Goal: Check status: Check status

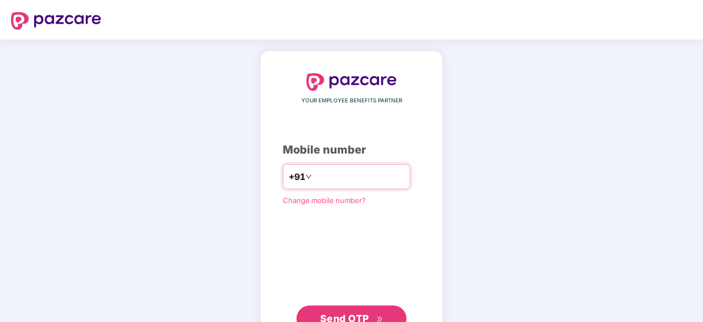
click at [380, 171] on input "number" at bounding box center [359, 177] width 90 height 18
type input "**********"
click at [379, 304] on button "Send OTP" at bounding box center [352, 317] width 110 height 26
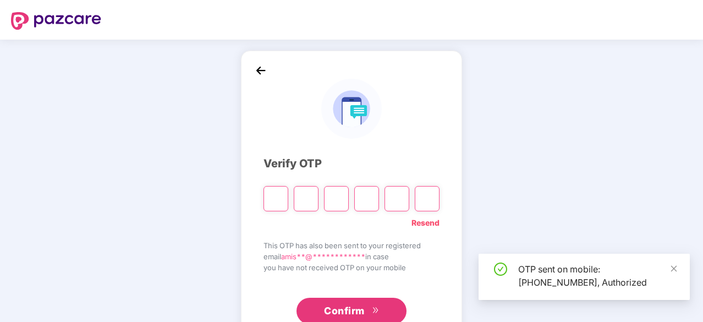
click at [277, 210] on input "Please enter verification code. Digit 1" at bounding box center [276, 198] width 25 height 25
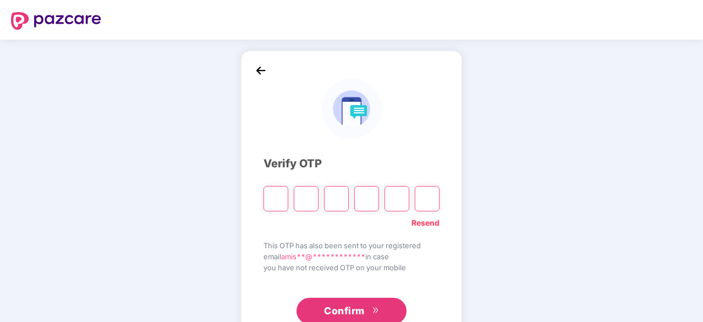
click at [277, 210] on input "Please enter verification code. Digit 1" at bounding box center [276, 198] width 25 height 25
type input "*"
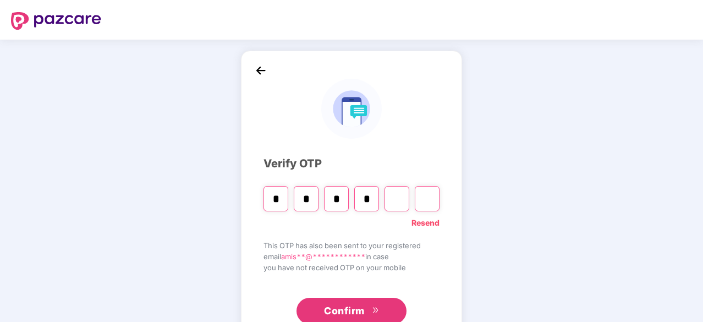
click at [447, 173] on div "**********" at bounding box center [351, 199] width 221 height 297
click at [395, 198] on input "Digit 5" at bounding box center [397, 198] width 25 height 25
type input "*"
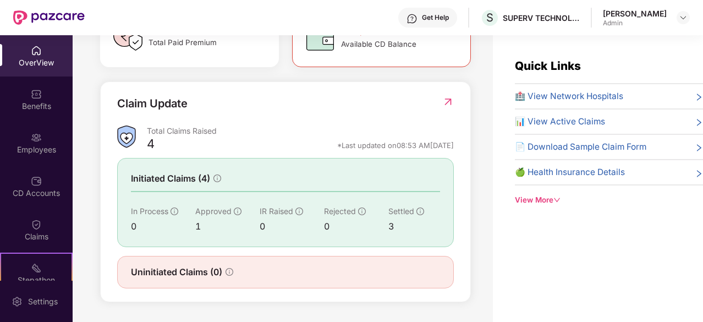
scroll to position [360, 0]
click at [198, 219] on div "Approved 1" at bounding box center [227, 219] width 64 height 28
click at [29, 64] on div "OverView" at bounding box center [36, 62] width 73 height 11
click at [40, 107] on div "Benefits" at bounding box center [36, 106] width 73 height 11
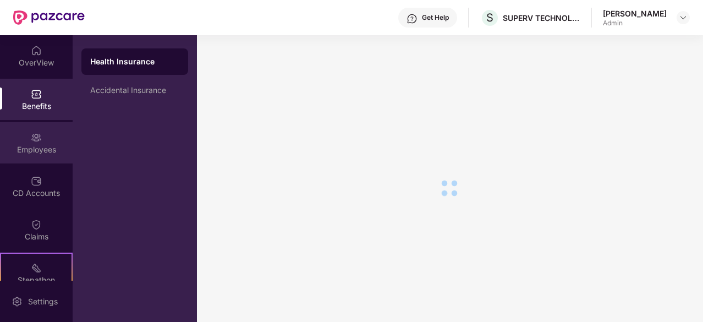
click at [47, 139] on div "Employees" at bounding box center [36, 142] width 73 height 41
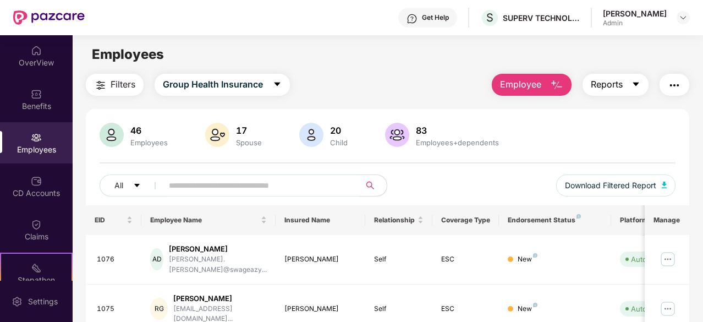
click at [640, 85] on icon "caret-down" at bounding box center [636, 84] width 9 height 9
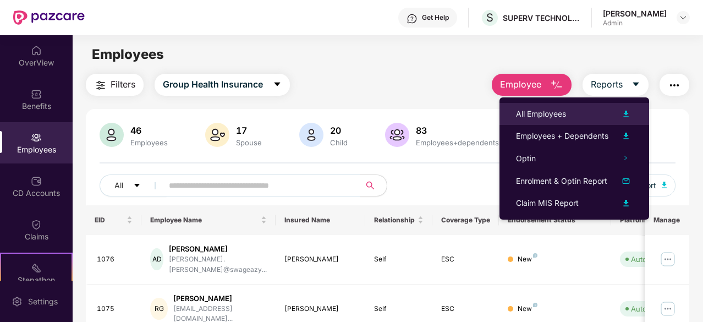
click at [623, 110] on img at bounding box center [626, 113] width 13 height 13
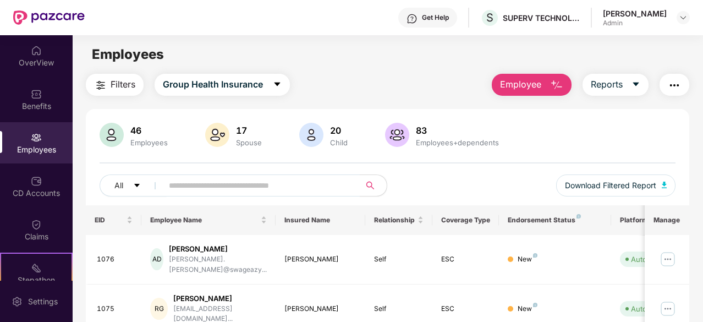
click at [452, 128] on div "83" at bounding box center [458, 130] width 88 height 11
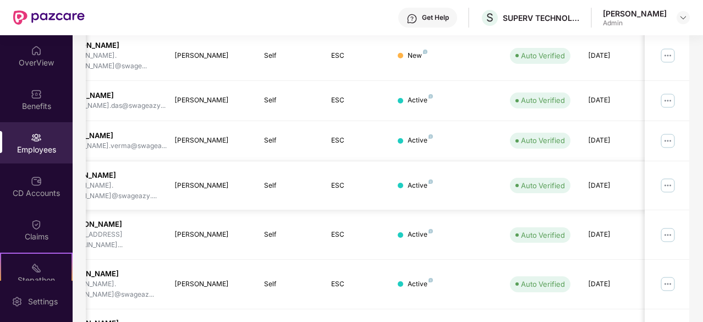
scroll to position [0, 0]
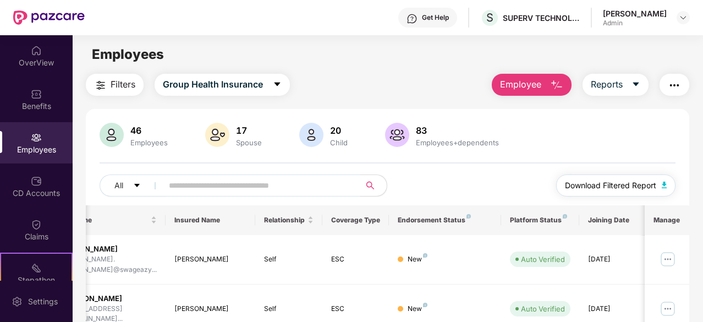
click at [666, 184] on img "button" at bounding box center [665, 185] width 6 height 7
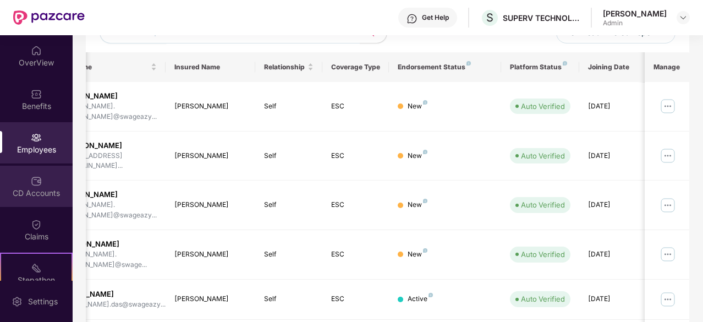
click at [46, 190] on div "CD Accounts" at bounding box center [36, 193] width 73 height 11
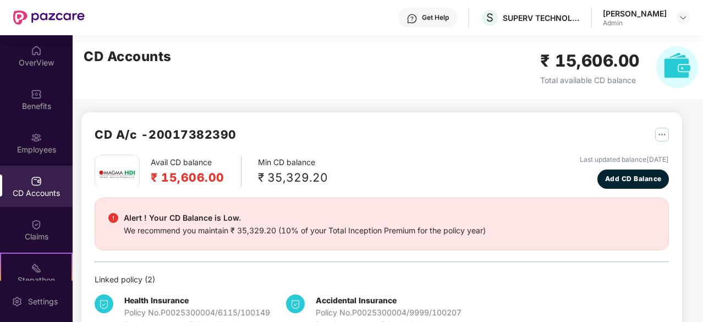
scroll to position [34, 0]
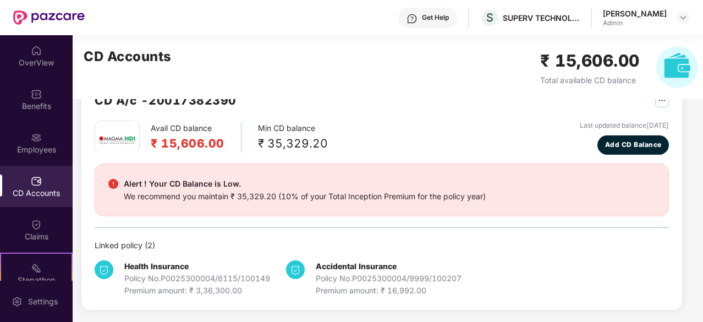
click at [394, 285] on div "Premium amount: ₹ 16,992.00" at bounding box center [389, 291] width 146 height 12
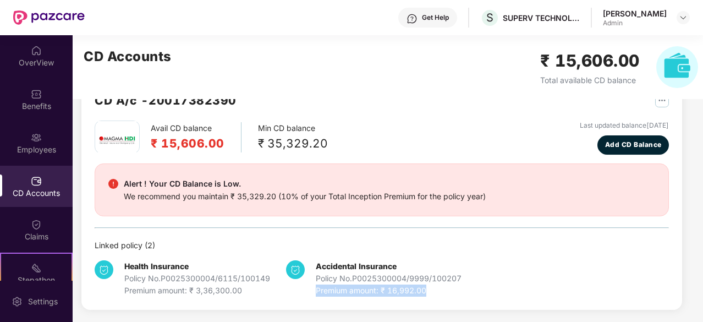
click at [394, 285] on div "Premium amount: ₹ 16,992.00" at bounding box center [389, 291] width 146 height 12
click at [244, 286] on div "Premium amount: ₹ 3,36,300.00" at bounding box center [197, 291] width 146 height 12
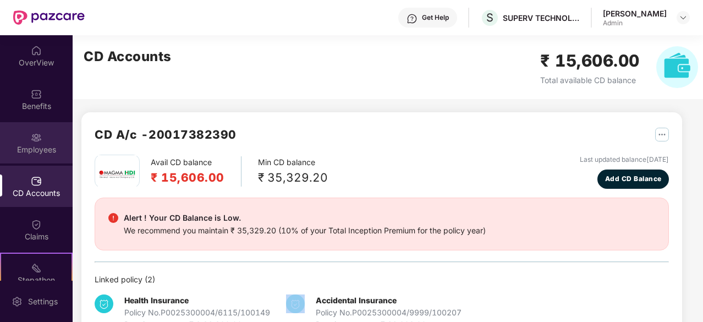
scroll to position [1, 0]
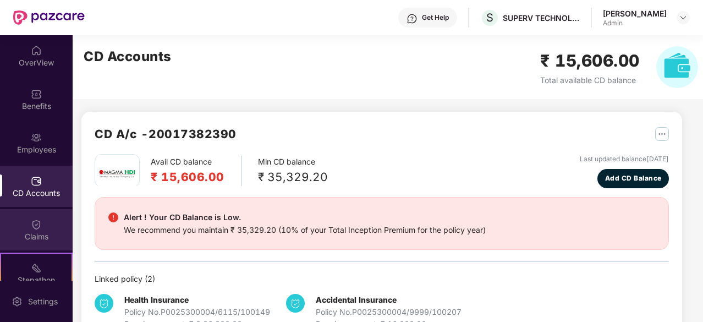
click at [25, 223] on div "Claims" at bounding box center [36, 229] width 73 height 41
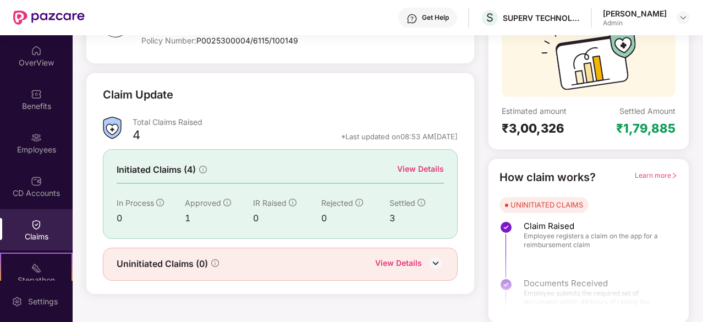
scroll to position [108, 0]
click at [424, 168] on div "View Details" at bounding box center [420, 169] width 47 height 12
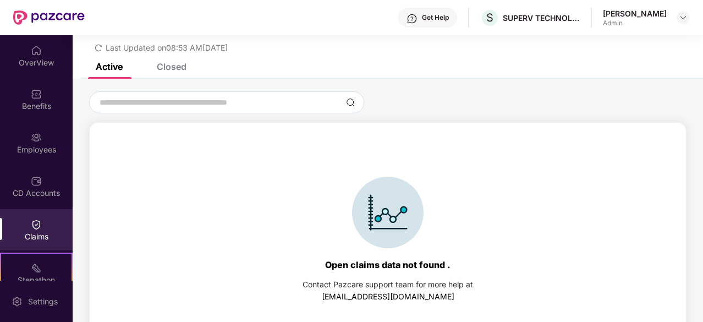
scroll to position [47, 0]
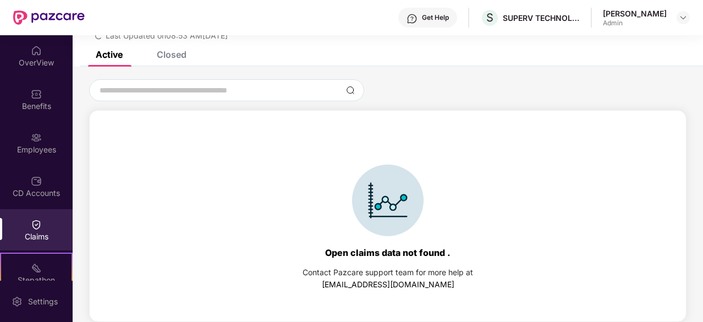
click at [174, 48] on div "List of Initiated Claims Last Updated on 08:53 AM[DATE]" at bounding box center [388, 19] width 631 height 63
click at [174, 52] on div "Closed" at bounding box center [172, 54] width 30 height 11
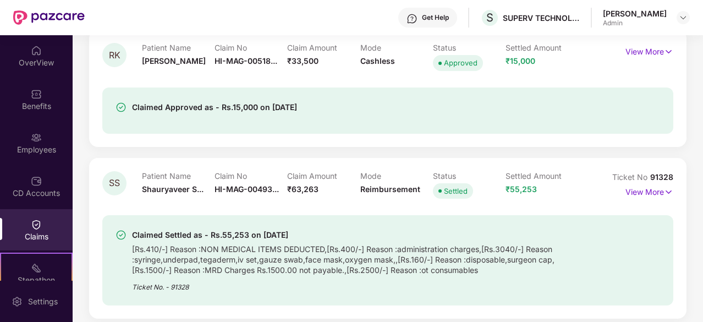
scroll to position [269, 0]
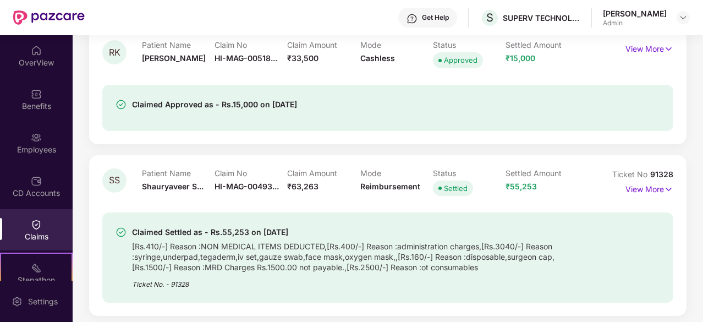
click at [258, 224] on div "Claimed Settled as - Rs.55,253 on [DATE] [Rs.410/-] Reason :NON MEDICAL ITEMS D…" at bounding box center [387, 257] width 571 height 90
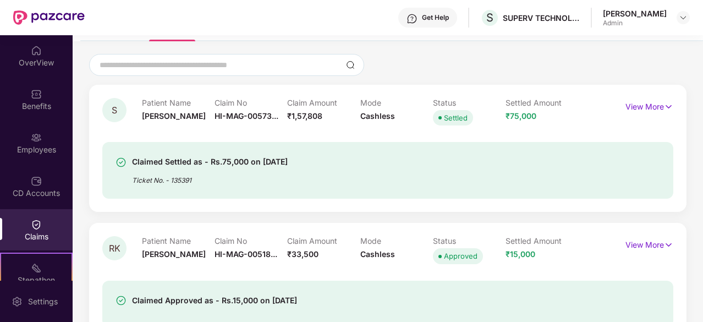
scroll to position [0, 0]
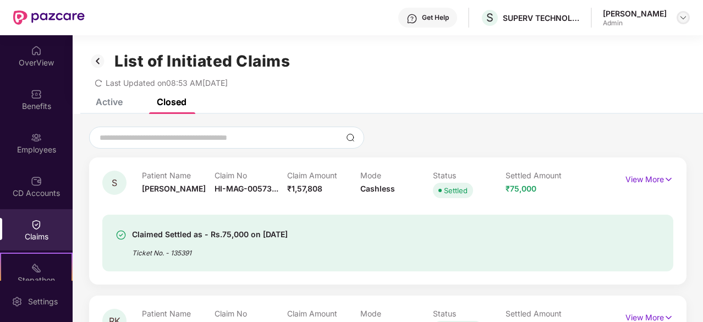
click at [680, 17] on img at bounding box center [683, 17] width 9 height 9
click at [631, 175] on p "View More" at bounding box center [650, 178] width 48 height 15
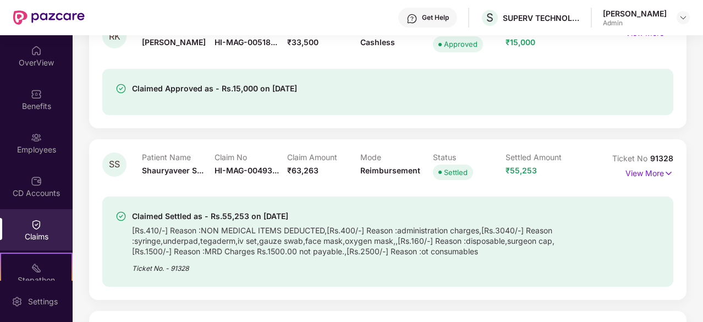
scroll to position [509, 0]
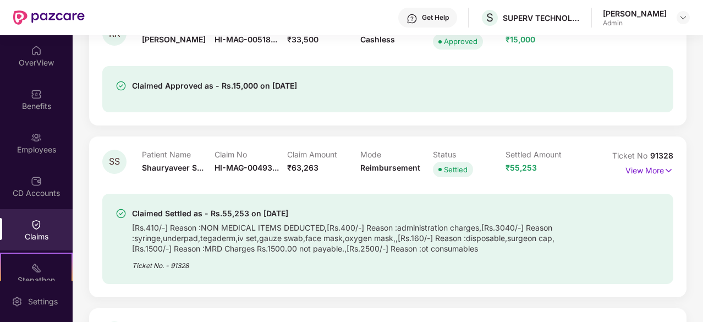
click at [240, 217] on div "Claimed Settled as - Rs.55,253 on [DATE]" at bounding box center [351, 213] width 438 height 13
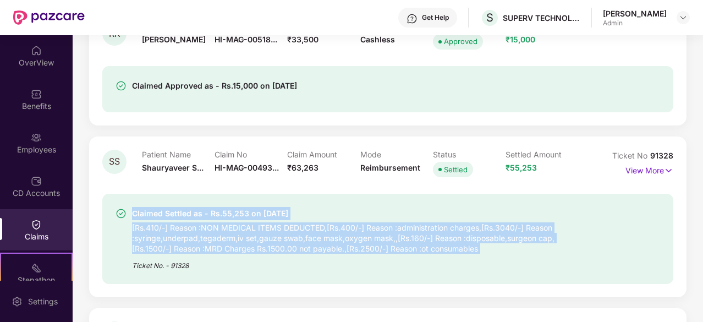
drag, startPoint x: 240, startPoint y: 217, endPoint x: 249, endPoint y: 237, distance: 21.4
click at [249, 237] on div "Claimed Settled as - Rs.55,253 on [DATE] [Rs.410/-] Reason :NON MEDICAL ITEMS D…" at bounding box center [351, 239] width 438 height 64
click at [249, 237] on div "[Rs.410/-] Reason :NON MEDICAL ITEMS DEDUCTED,[Rs.400/-] Reason :administration…" at bounding box center [351, 237] width 438 height 34
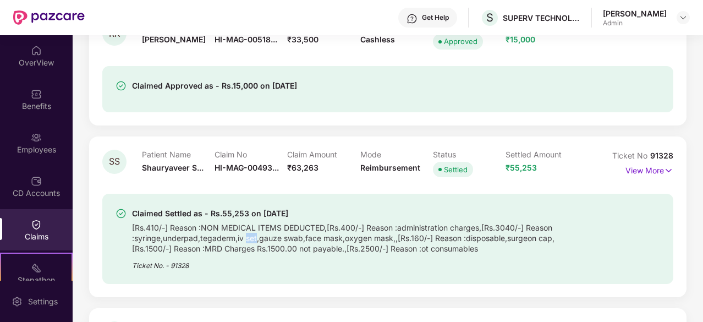
click at [249, 237] on div "[Rs.410/-] Reason :NON MEDICAL ITEMS DEDUCTED,[Rs.400/-] Reason :administration…" at bounding box center [351, 237] width 438 height 34
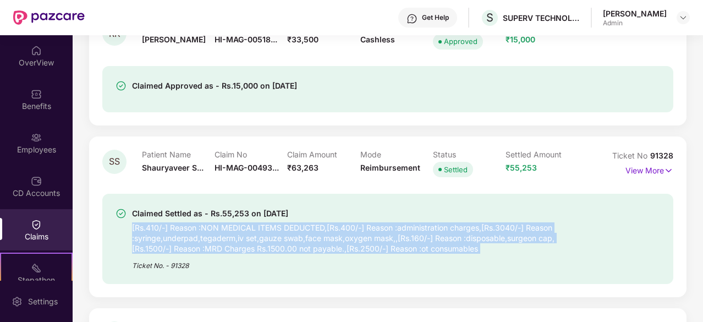
click at [249, 237] on div "[Rs.410/-] Reason :NON MEDICAL ITEMS DEDUCTED,[Rs.400/-] Reason :administration…" at bounding box center [351, 237] width 438 height 34
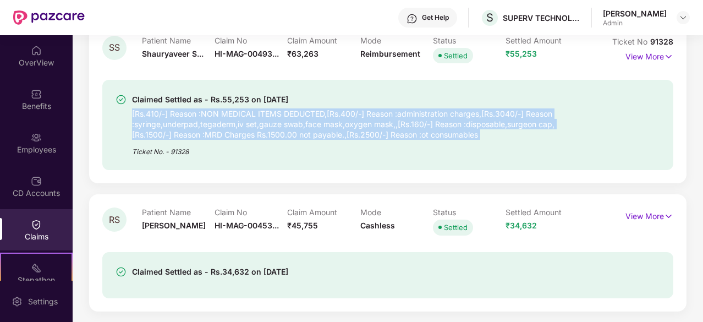
scroll to position [0, 0]
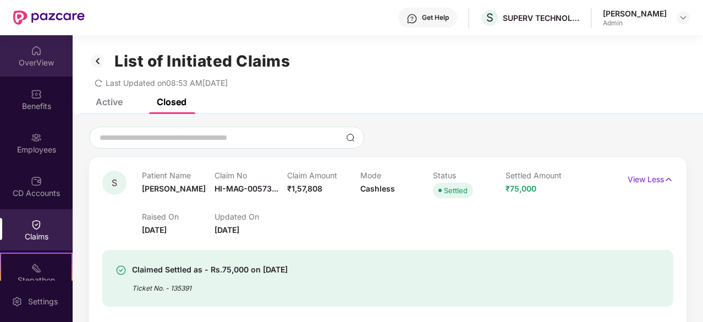
click at [31, 53] on img at bounding box center [36, 50] width 11 height 11
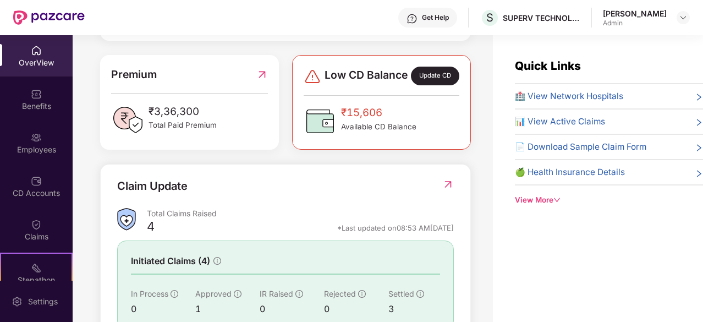
scroll to position [361, 0]
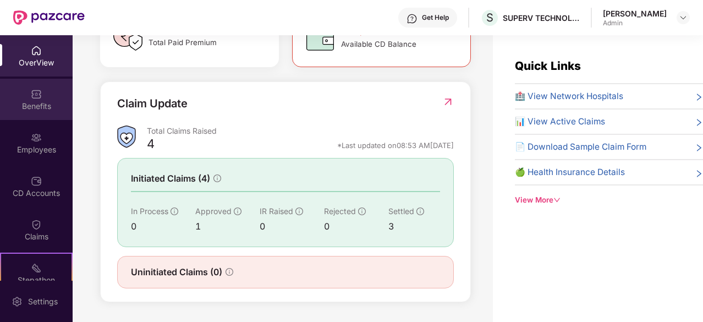
click at [26, 91] on div "Benefits" at bounding box center [36, 99] width 73 height 41
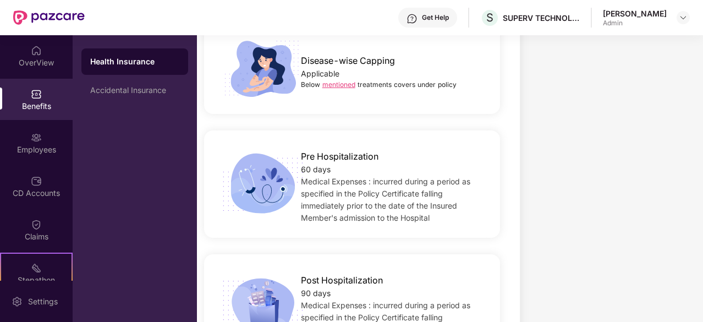
scroll to position [632, 0]
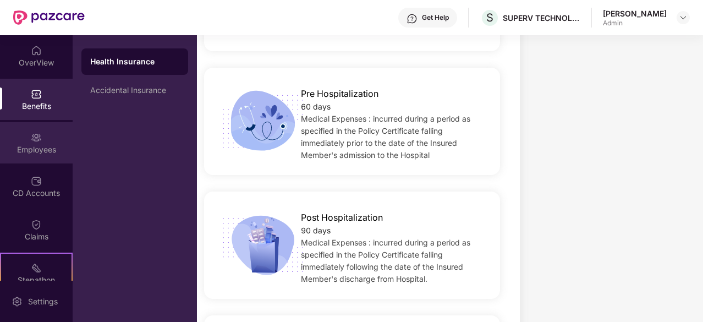
click at [42, 136] on div "Employees" at bounding box center [36, 142] width 73 height 41
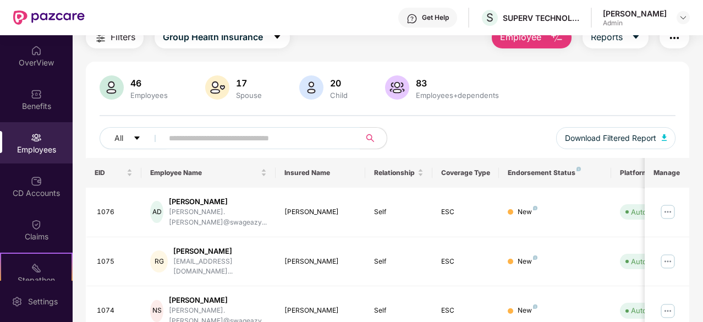
scroll to position [4, 0]
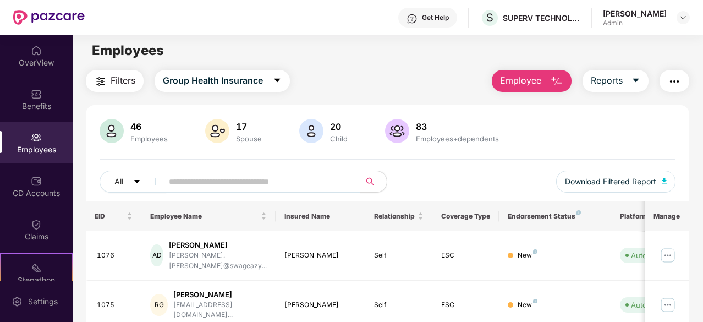
click at [380, 130] on div "46 Employees 17 Spouse 20 Child [DEMOGRAPHIC_DATA] Employees+dependents" at bounding box center [388, 132] width 576 height 26
drag, startPoint x: 380, startPoint y: 130, endPoint x: 493, endPoint y: 128, distance: 113.4
click at [493, 128] on div "46 Employees 17 Spouse 20 Child [DEMOGRAPHIC_DATA] Employees+dependents" at bounding box center [388, 132] width 576 height 26
click at [493, 128] on div "83" at bounding box center [458, 126] width 88 height 11
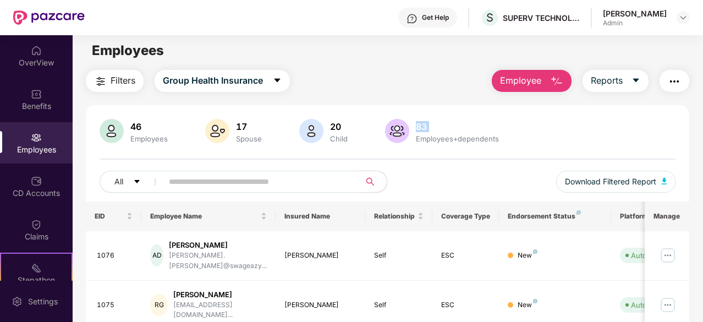
click at [493, 128] on div "83" at bounding box center [458, 126] width 88 height 11
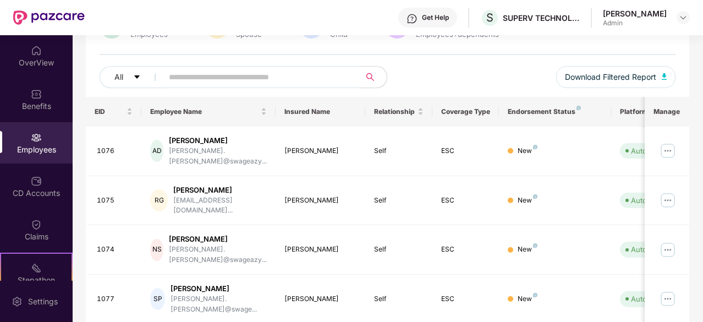
scroll to position [109, 0]
click at [17, 232] on div "Claims" at bounding box center [36, 236] width 73 height 11
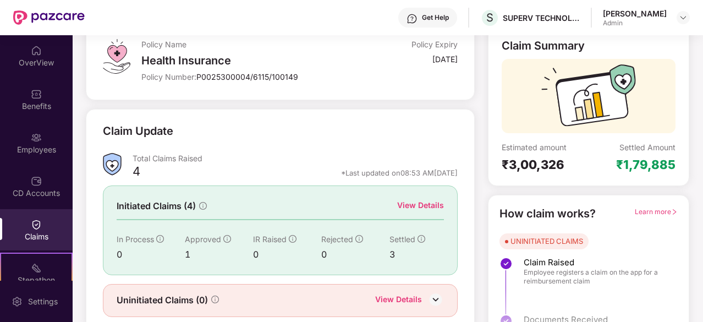
scroll to position [108, 0]
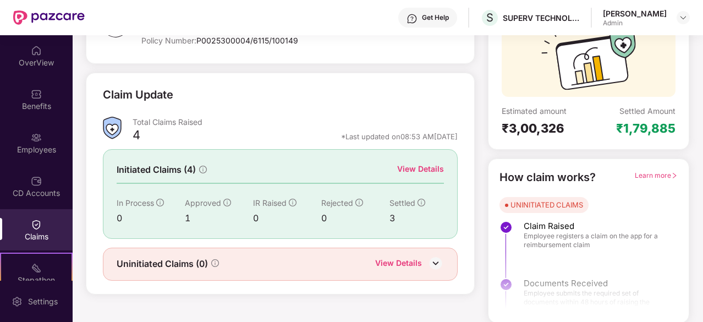
click at [425, 170] on div "View Details" at bounding box center [420, 169] width 47 height 12
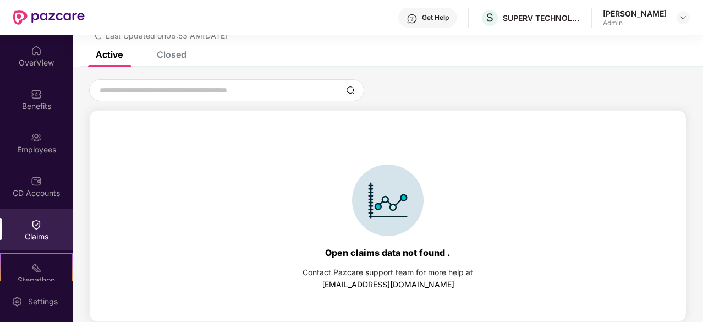
scroll to position [0, 0]
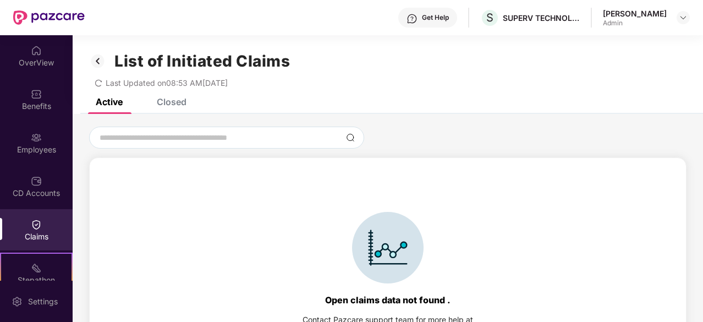
click at [148, 107] on div "Closed" at bounding box center [163, 102] width 46 height 24
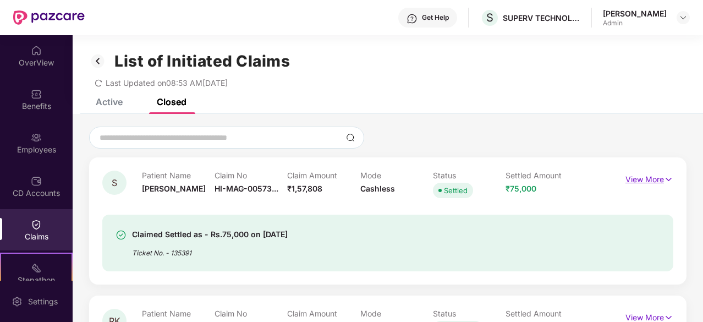
click at [651, 177] on p "View More" at bounding box center [650, 178] width 48 height 15
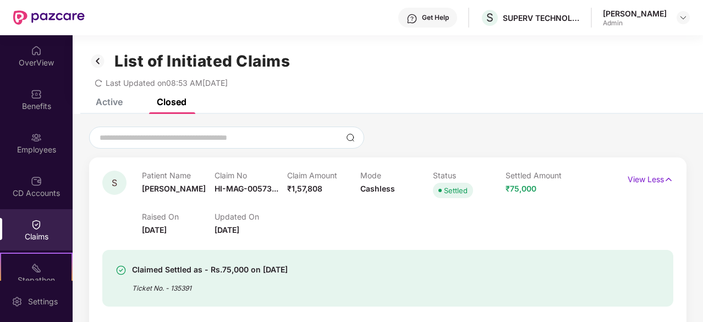
click at [414, 12] on div "Get Help" at bounding box center [427, 18] width 59 height 20
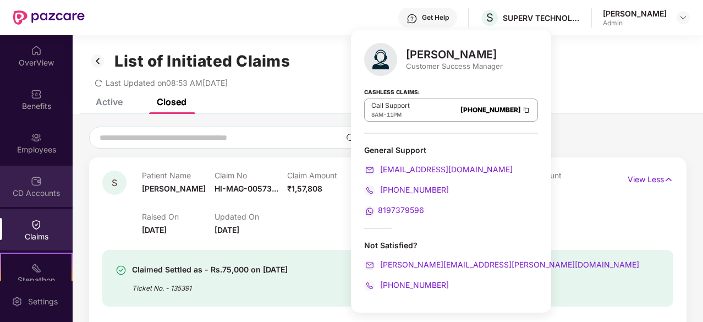
scroll to position [102, 0]
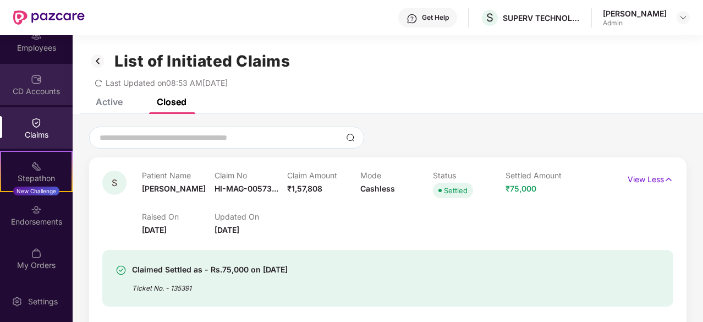
click at [17, 187] on div "New Challenge" at bounding box center [36, 191] width 46 height 9
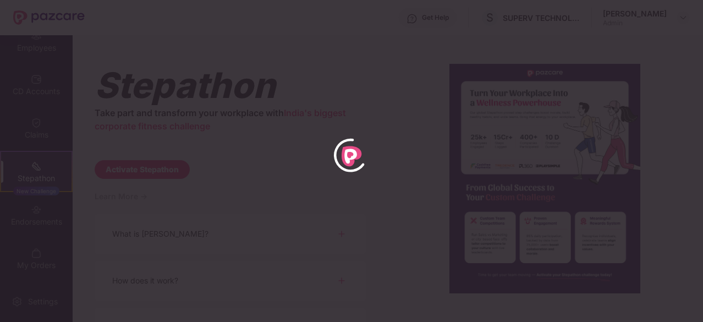
click at [279, 116] on div at bounding box center [351, 161] width 703 height 322
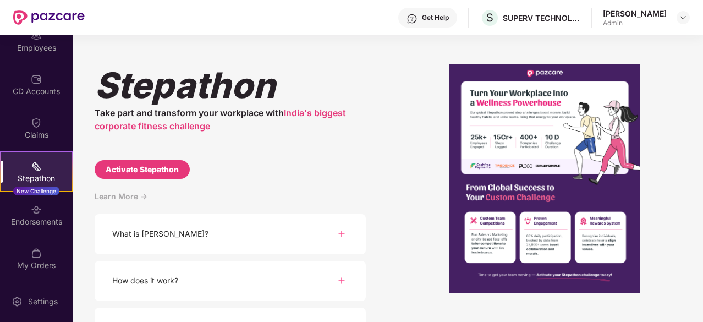
click at [19, 6] on div at bounding box center [49, 17] width 72 height 35
